Goal: Transaction & Acquisition: Download file/media

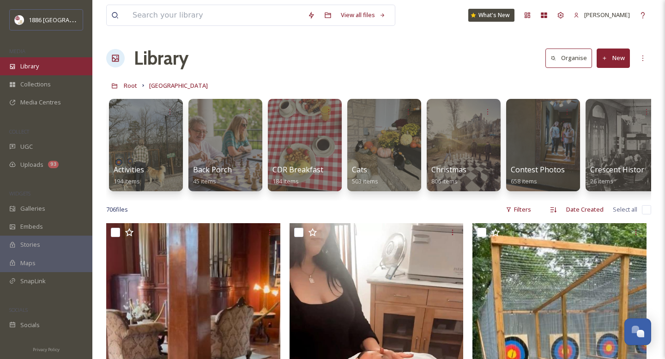
click at [40, 71] on div "Library" at bounding box center [46, 66] width 92 height 18
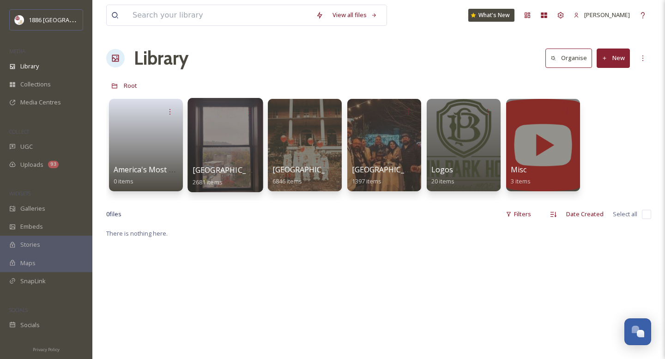
click at [238, 179] on div "[GEOGRAPHIC_DATA] 2681 items" at bounding box center [226, 175] width 66 height 23
click at [238, 174] on span "[GEOGRAPHIC_DATA]" at bounding box center [231, 170] width 76 height 10
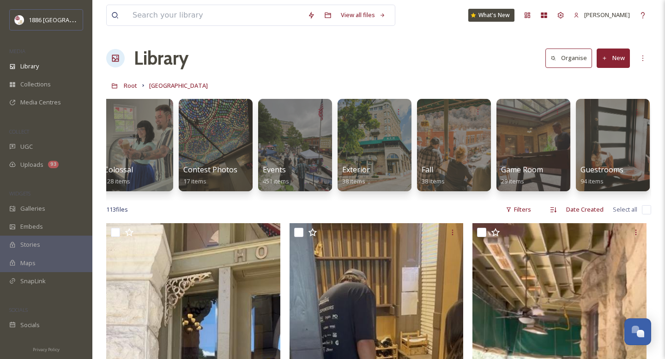
scroll to position [0, 249]
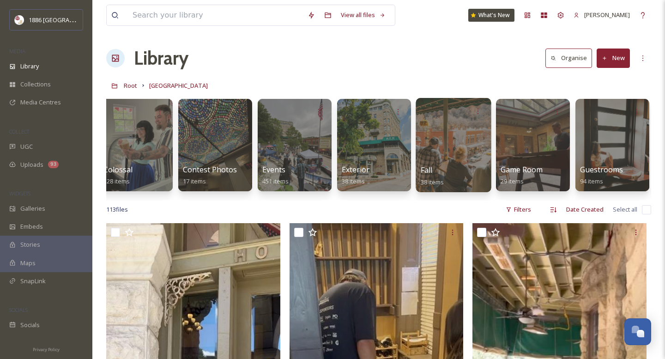
click at [443, 166] on div "Fall 38 items" at bounding box center [454, 175] width 66 height 23
click at [444, 172] on div "Fall 38 items" at bounding box center [454, 175] width 66 height 23
click at [423, 169] on span "Fall" at bounding box center [427, 170] width 12 height 10
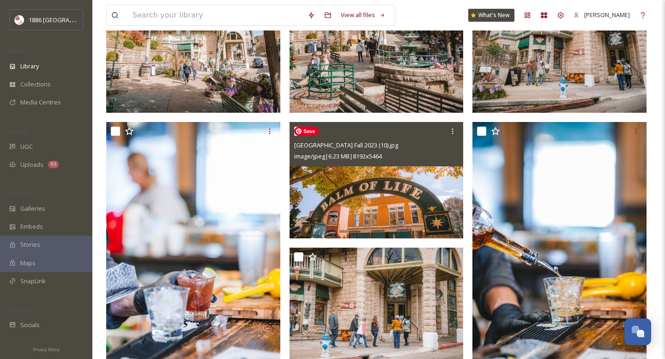
scroll to position [1708, 0]
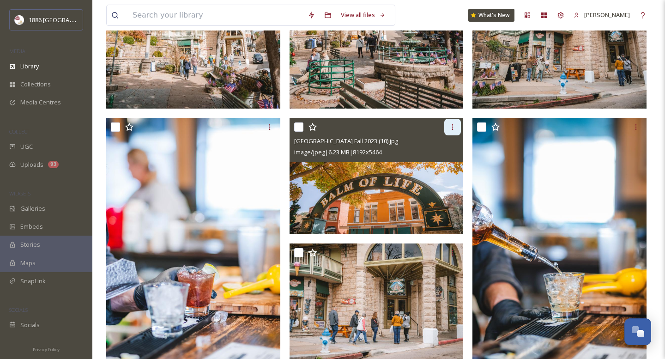
click at [452, 127] on icon at bounding box center [452, 127] width 1 height 6
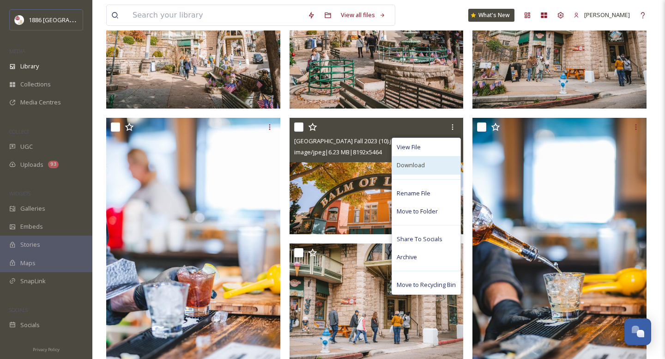
click at [447, 166] on div "Download" at bounding box center [426, 165] width 68 height 18
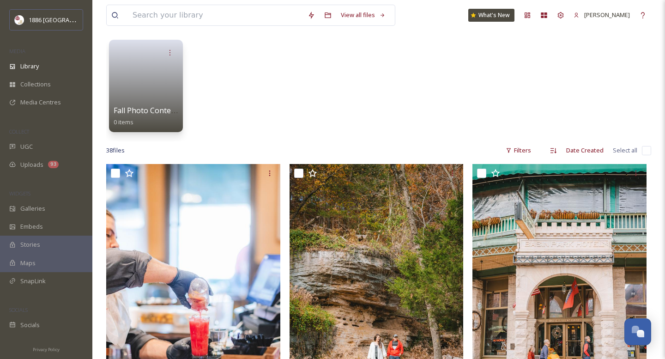
scroll to position [0, 0]
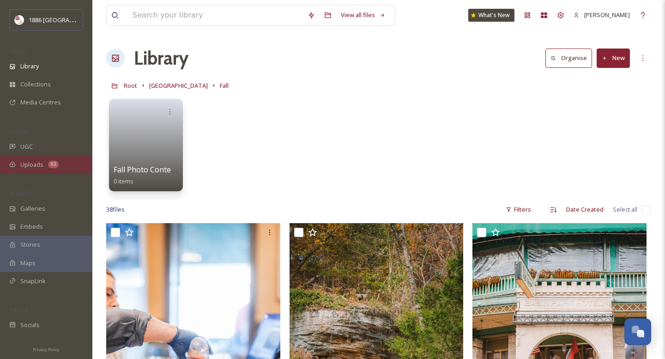
click at [49, 162] on div "93" at bounding box center [53, 164] width 11 height 7
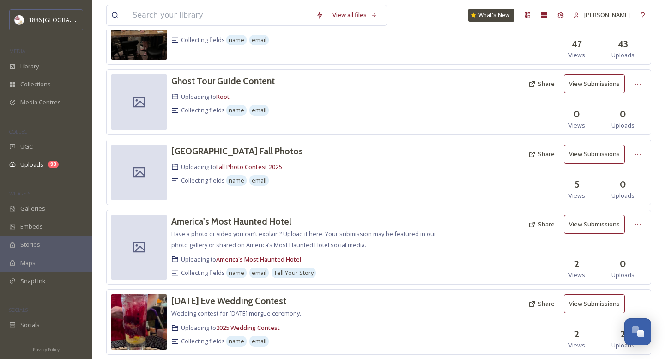
scroll to position [321, 0]
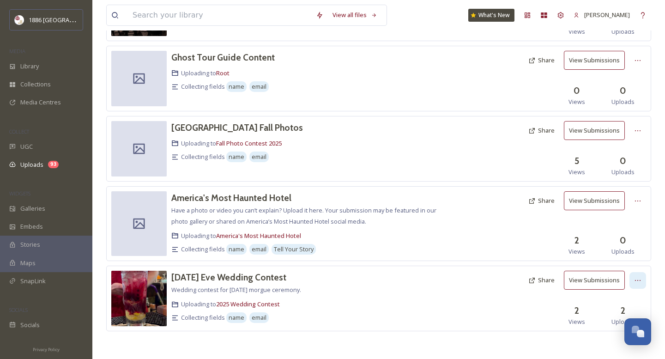
click at [640, 277] on icon at bounding box center [637, 280] width 7 height 7
click at [621, 347] on span "Delete" at bounding box center [624, 346] width 18 height 9
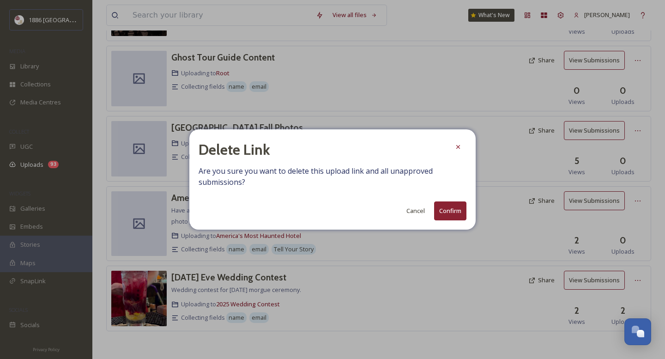
click at [455, 214] on button "Confirm" at bounding box center [450, 210] width 32 height 19
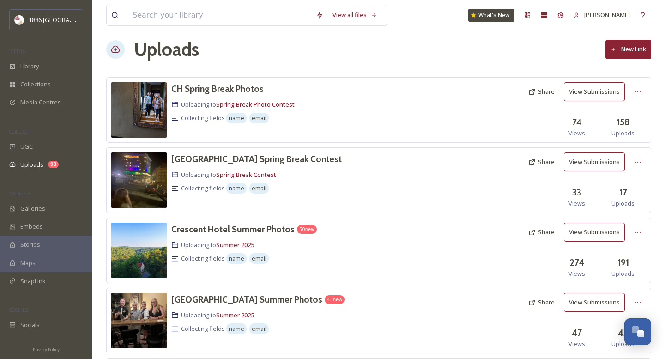
scroll to position [0, 0]
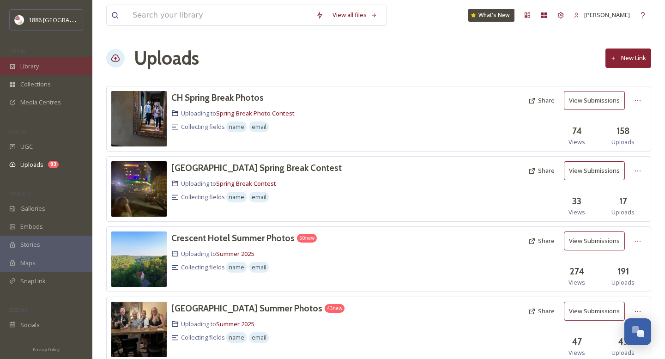
click at [32, 62] on span "Library" at bounding box center [29, 66] width 18 height 9
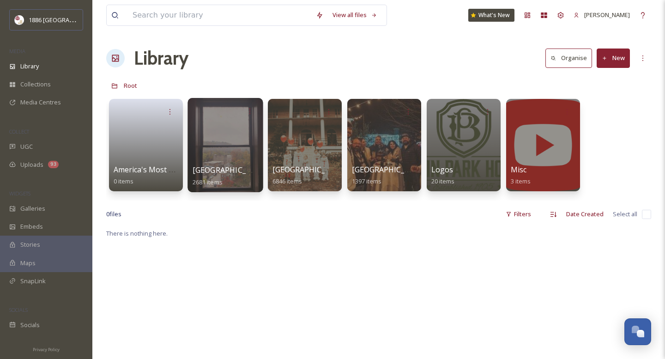
click at [247, 170] on span "[GEOGRAPHIC_DATA]" at bounding box center [231, 170] width 76 height 10
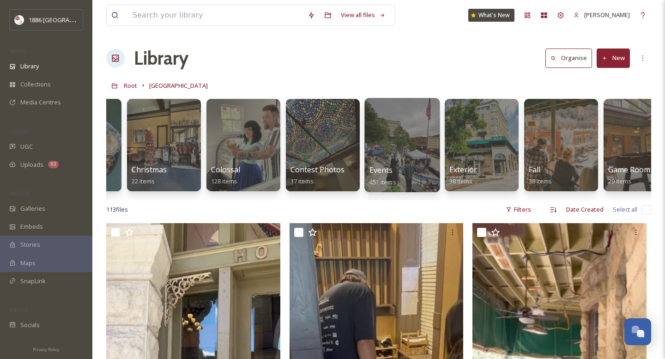
scroll to position [0, 149]
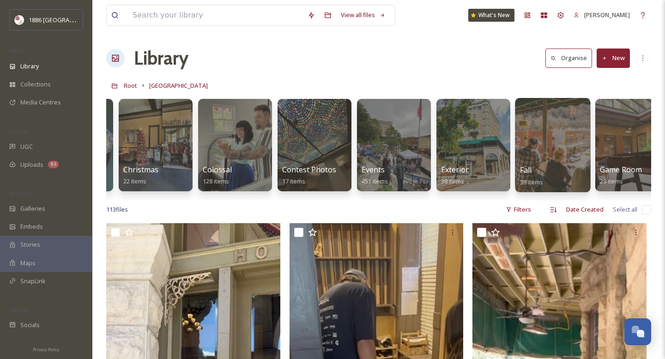
click at [533, 169] on div "Fall 38 items" at bounding box center [553, 175] width 66 height 23
click at [524, 170] on span "Fall" at bounding box center [526, 170] width 12 height 10
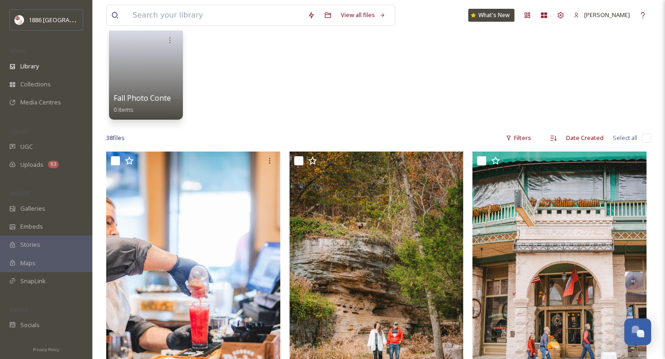
scroll to position [119, 0]
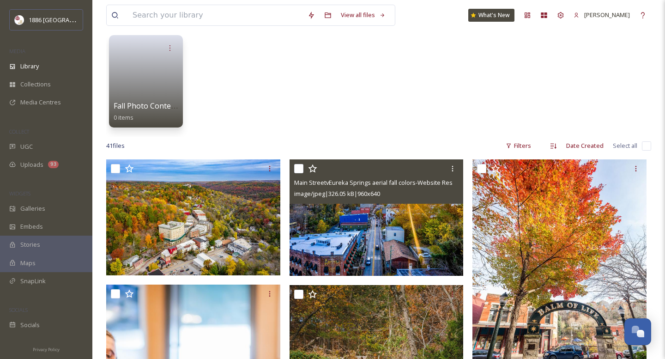
scroll to position [66, 0]
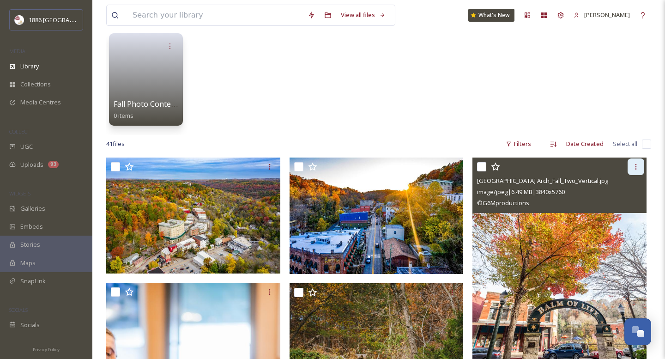
click at [639, 164] on icon at bounding box center [636, 166] width 7 height 7
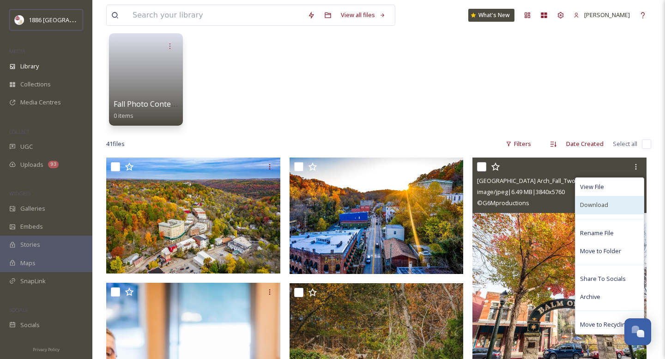
click at [615, 207] on div "Download" at bounding box center [610, 205] width 68 height 18
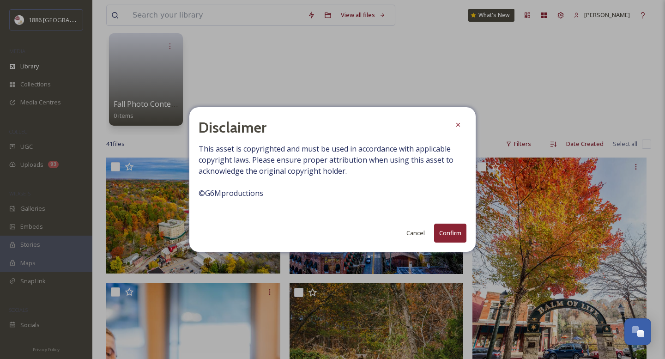
click at [460, 224] on button "Confirm" at bounding box center [450, 233] width 32 height 19
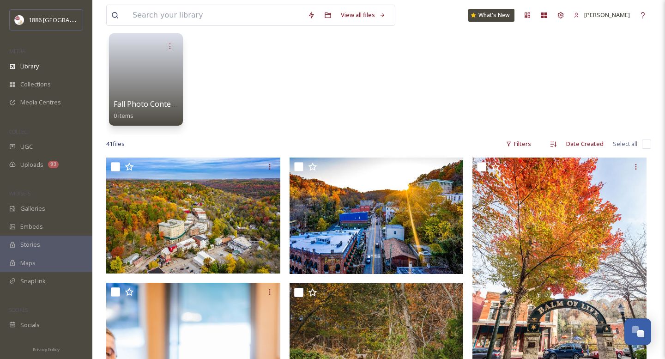
click at [353, 78] on div "Fall Photo Contest 2025 0 items" at bounding box center [378, 82] width 545 height 106
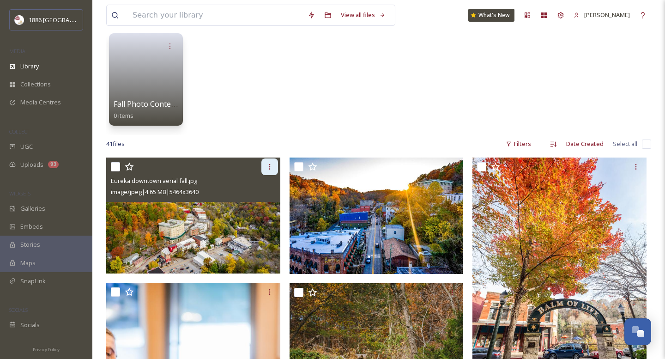
click at [270, 164] on icon at bounding box center [269, 166] width 7 height 7
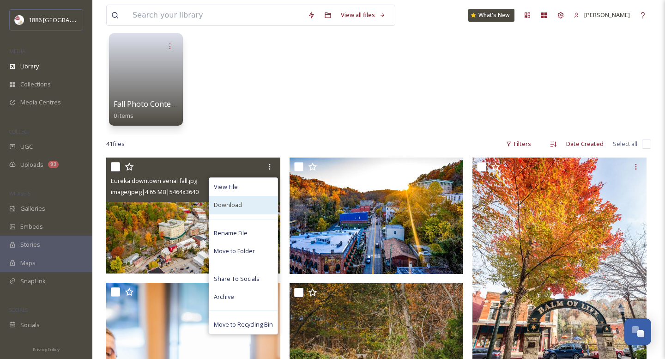
click at [257, 203] on div "Download" at bounding box center [243, 205] width 68 height 18
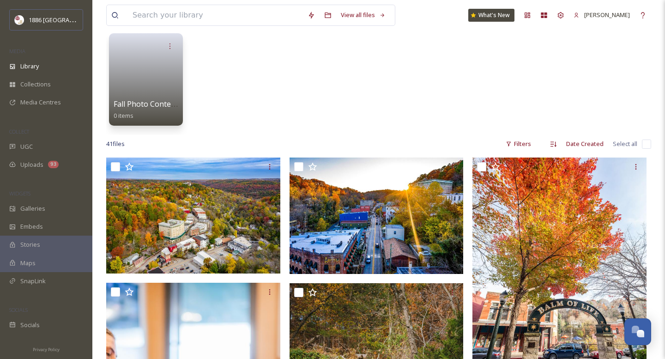
click at [226, 110] on div "Fall Photo Contest 2025 0 items" at bounding box center [378, 82] width 545 height 106
